Goal: Submit feedback/report problem: Submit feedback/report problem

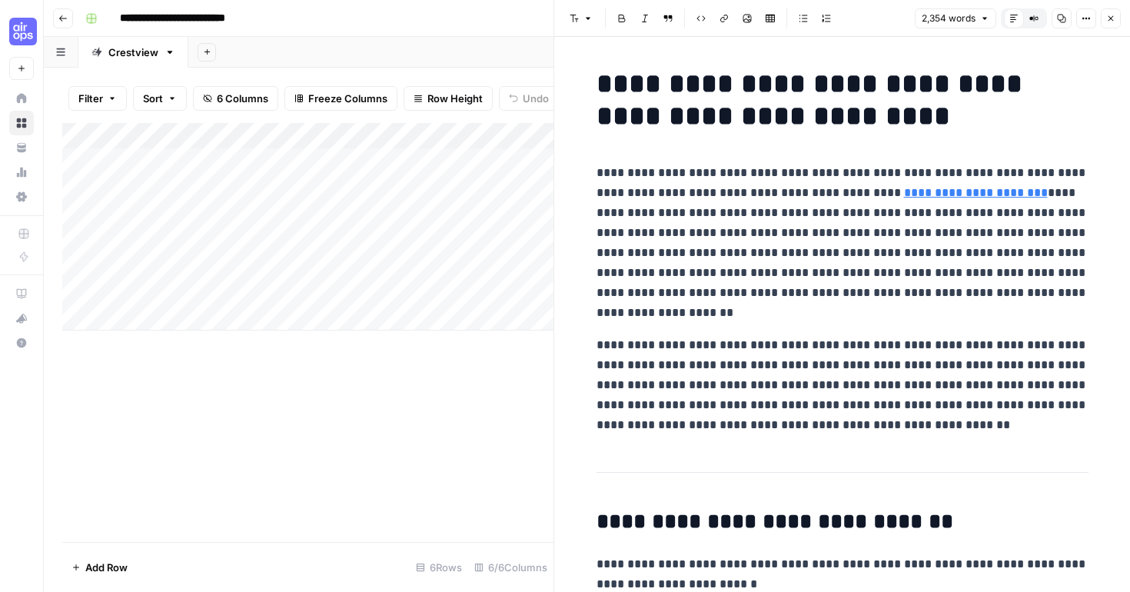
click at [1111, 18] on icon "button" at bounding box center [1111, 18] width 5 height 5
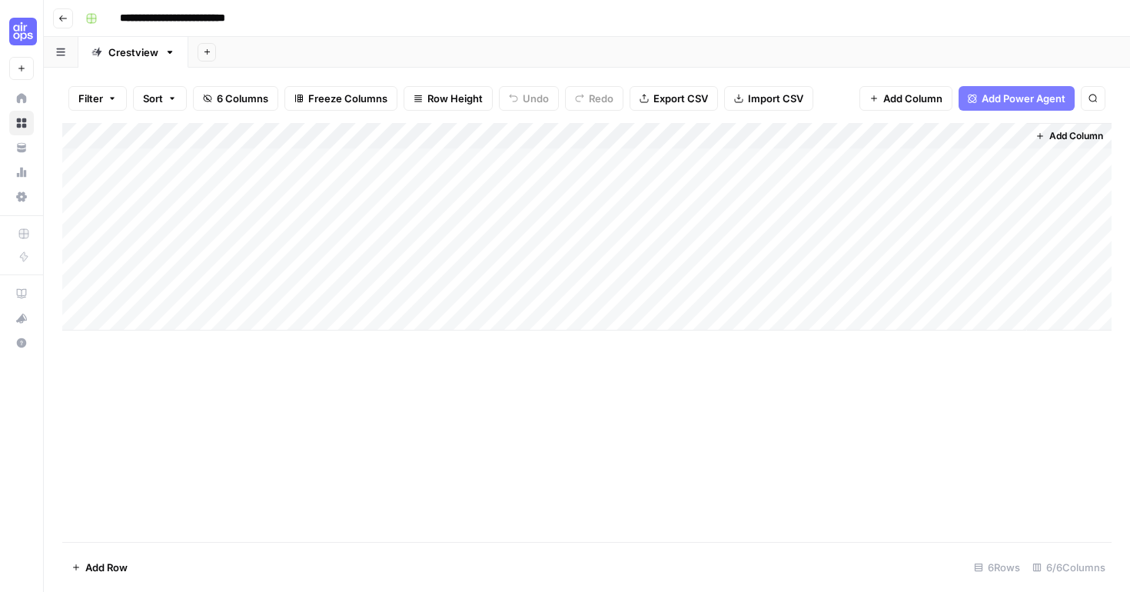
click at [938, 166] on div "Add Column" at bounding box center [587, 227] width 1050 height 208
click at [935, 191] on div "Add Column" at bounding box center [587, 227] width 1050 height 208
click at [638, 217] on div "Add Column" at bounding box center [587, 227] width 1050 height 208
click at [990, 161] on div "Add Column" at bounding box center [587, 227] width 1050 height 208
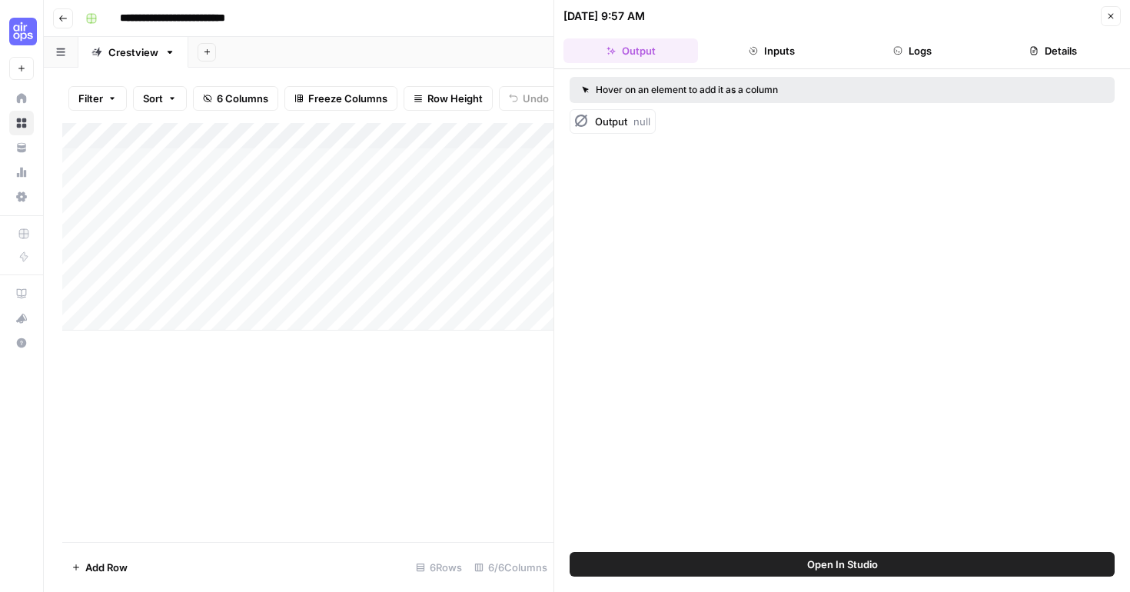
click at [396, 410] on div "Add Column" at bounding box center [307, 332] width 491 height 419
click at [1115, 16] on span "Close" at bounding box center [1115, 16] width 1 height 1
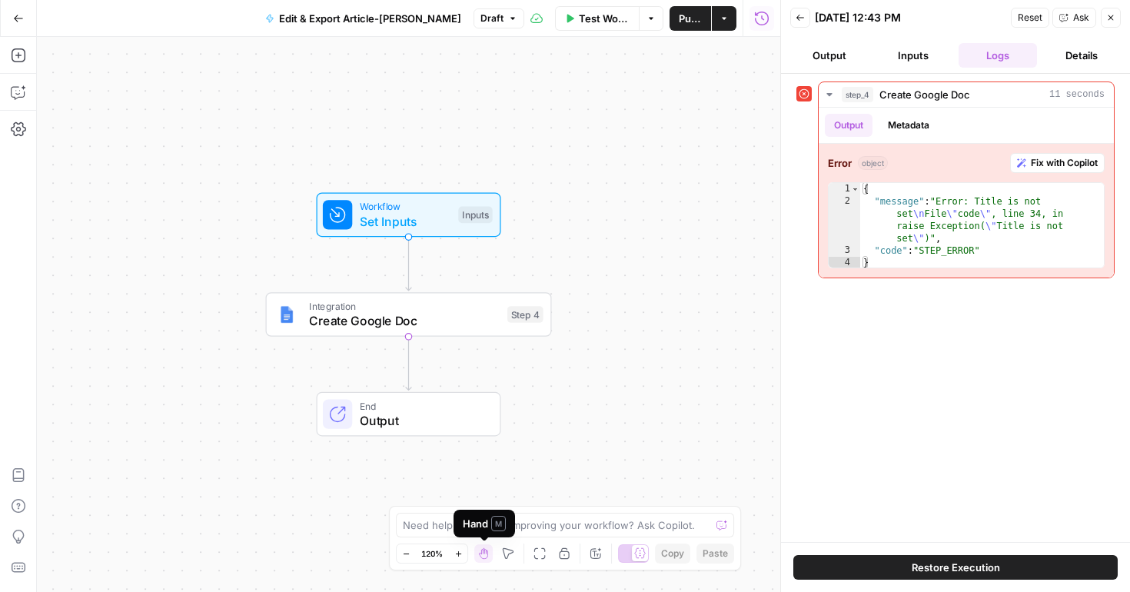
click at [504, 524] on span "M" at bounding box center [498, 523] width 15 height 15
click at [561, 528] on textarea at bounding box center [557, 525] width 308 height 15
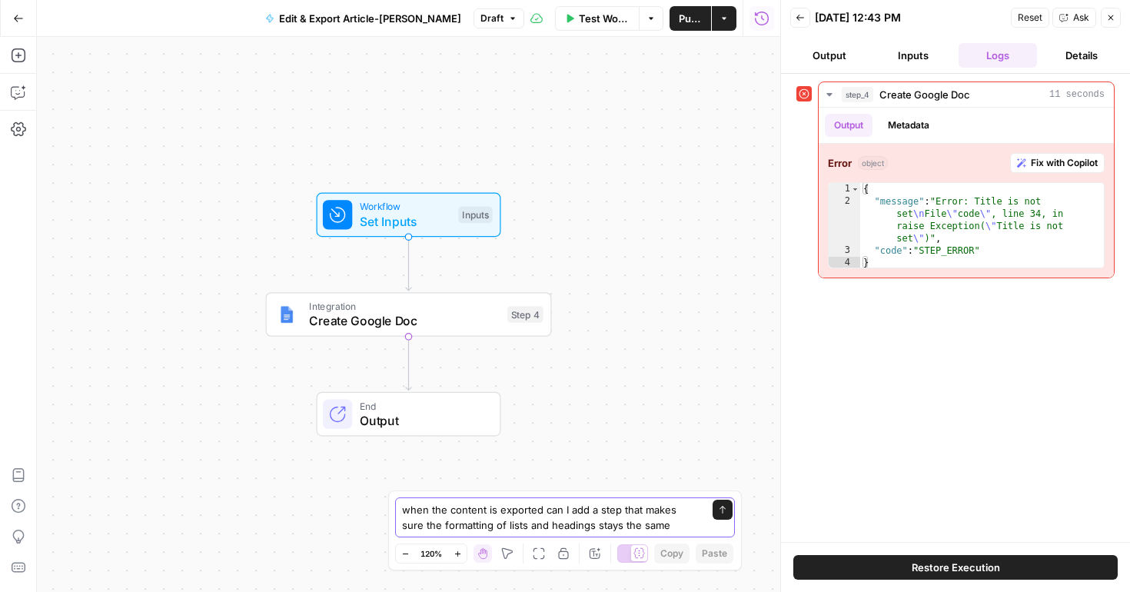
type textarea "when the content is exported can I add a step that makes sure the formatting of…"
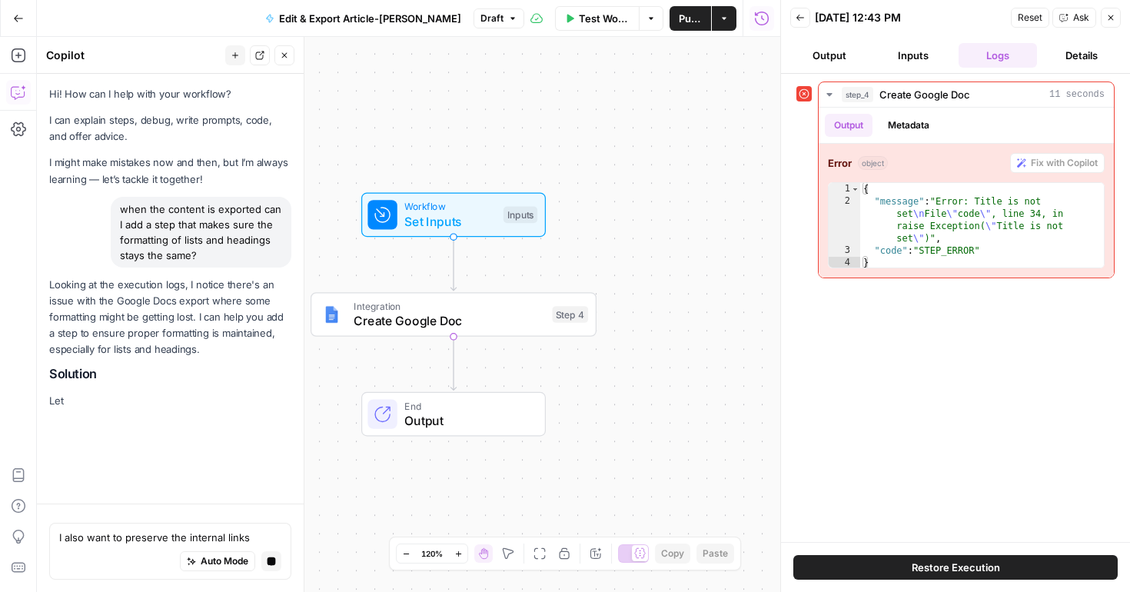
type textarea "I also want to preserve the internal links"
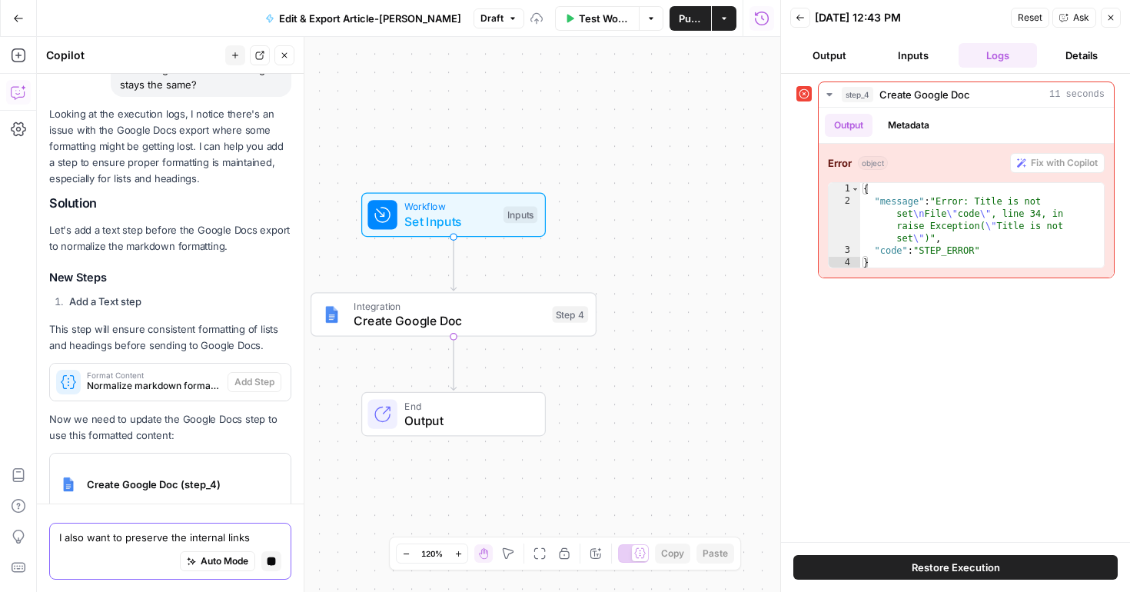
scroll to position [225, 0]
